Goal: Find specific page/section: Find specific page/section

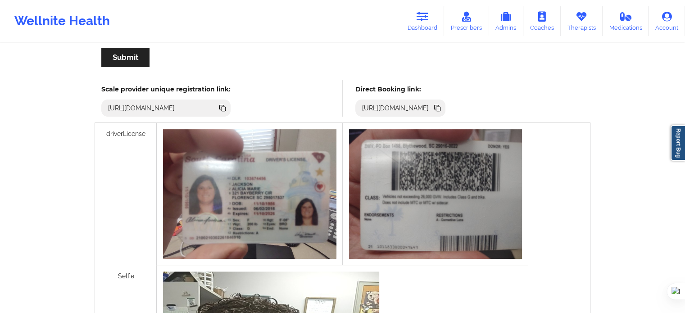
scroll to position [225, 0]
click at [420, 18] on icon at bounding box center [423, 17] width 12 height 10
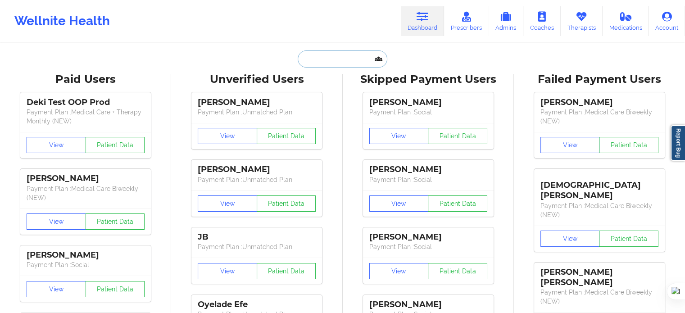
click at [320, 65] on input "text" at bounding box center [342, 58] width 89 height 17
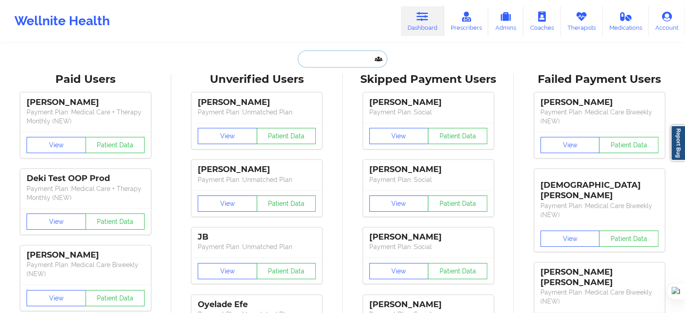
click at [318, 62] on input "text" at bounding box center [342, 58] width 89 height 17
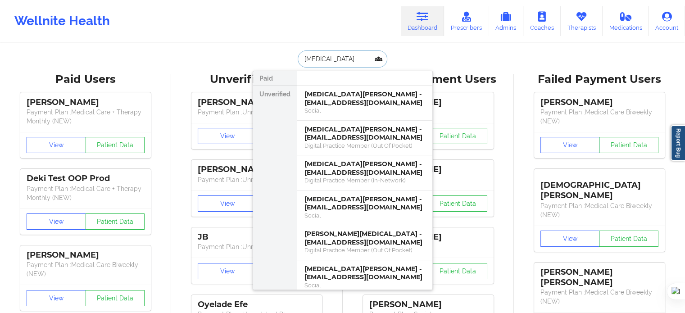
type input "alexiaa"
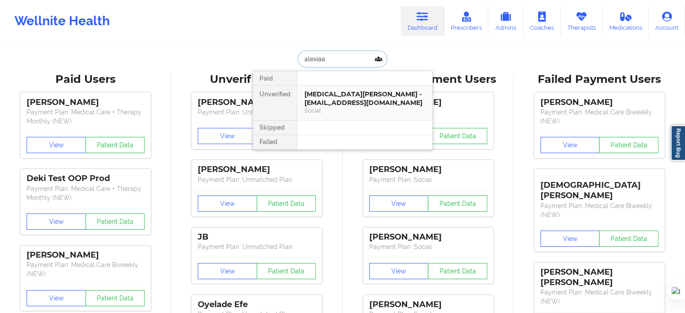
click at [346, 109] on div "Social" at bounding box center [365, 111] width 121 height 8
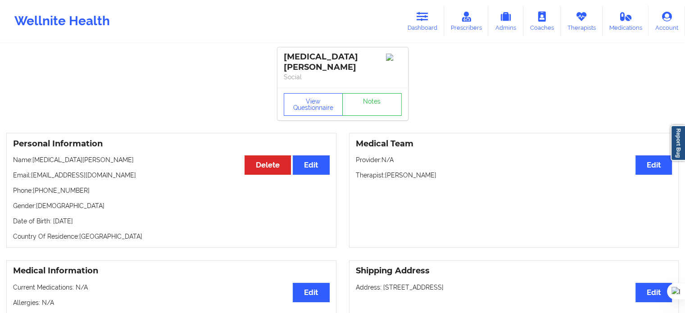
click at [297, 60] on div "[MEDICAL_DATA][PERSON_NAME]" at bounding box center [343, 62] width 118 height 21
click at [285, 58] on div "[MEDICAL_DATA][PERSON_NAME]" at bounding box center [343, 62] width 118 height 21
drag, startPoint x: 82, startPoint y: 152, endPoint x: 33, endPoint y: 152, distance: 49.1
click at [33, 155] on p "Name: [MEDICAL_DATA][PERSON_NAME]" at bounding box center [171, 159] width 317 height 9
copy p "[MEDICAL_DATA][PERSON_NAME]"
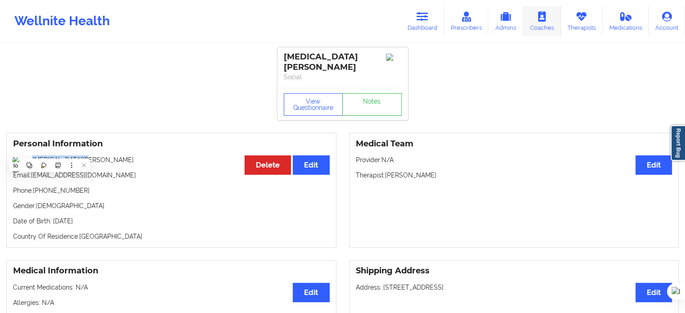
click at [567, 21] on link "Therapists" at bounding box center [582, 21] width 42 height 30
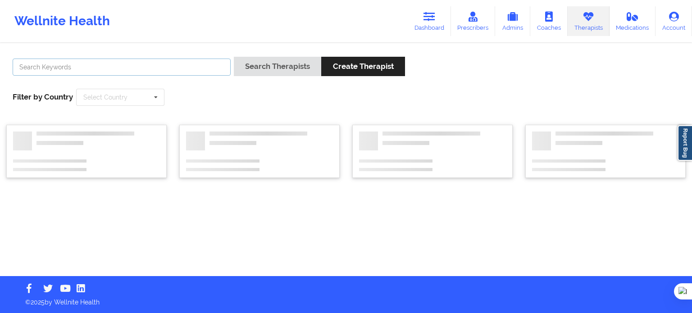
click at [204, 70] on input "text" at bounding box center [122, 67] width 218 height 17
click at [257, 74] on button "Search Therapists" at bounding box center [277, 66] width 87 height 19
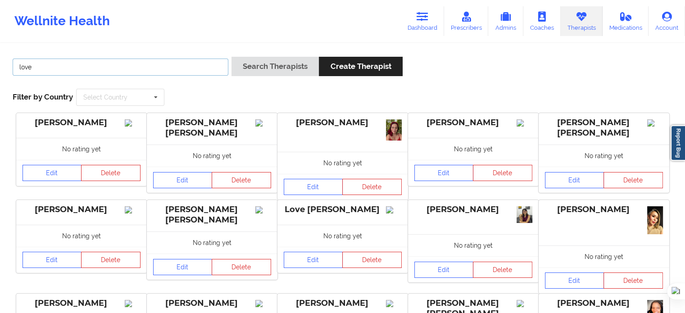
drag, startPoint x: 94, startPoint y: 60, endPoint x: 0, endPoint y: 72, distance: 94.5
click at [0, 72] on div "love Search Therapists Create Therapist Filter by Country Select Country [GEOGR…" at bounding box center [342, 275] width 685 height 463
type input "lantoni"
click at [232, 57] on button "Search Therapists" at bounding box center [275, 66] width 87 height 19
